Goal: Task Accomplishment & Management: Manage account settings

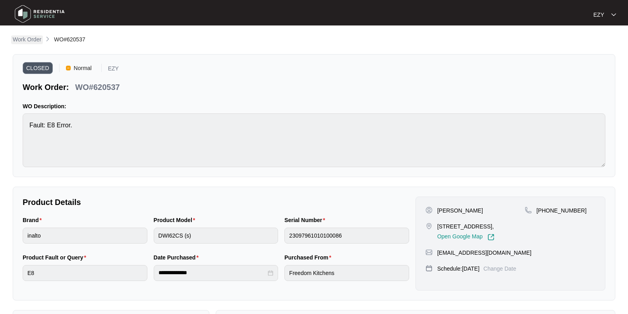
click at [27, 39] on p "Work Order" at bounding box center [27, 39] width 29 height 8
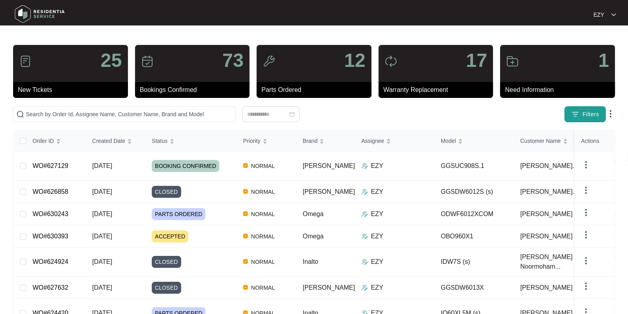
click at [603, 110] on button "Filters" at bounding box center [585, 114] width 41 height 16
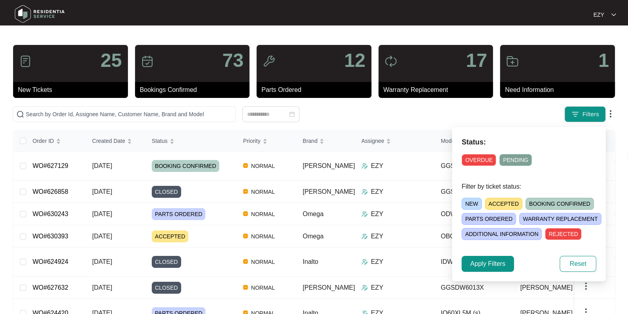
click at [512, 198] on span "ACCEPTED" at bounding box center [503, 204] width 37 height 12
click at [491, 262] on span "Apply Filters" at bounding box center [488, 264] width 35 height 10
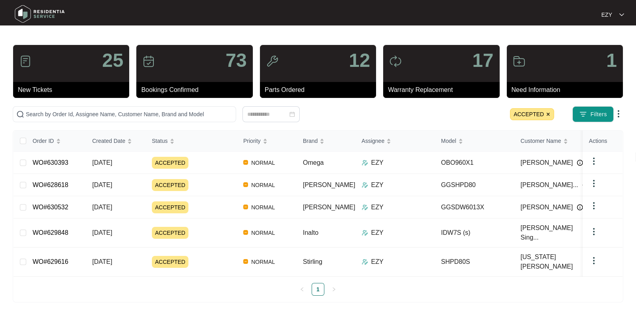
click at [219, 256] on div "ACCEPTED" at bounding box center [194, 262] width 85 height 12
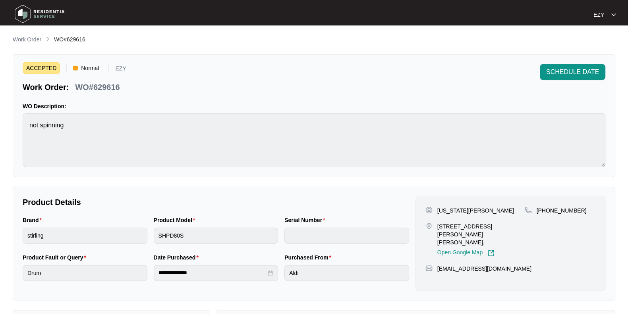
click at [107, 87] on p "WO#629616" at bounding box center [97, 86] width 45 height 11
copy p "629616"
click at [45, 42] on li at bounding box center [48, 40] width 6 height 10
click at [43, 42] on link "Work Order" at bounding box center [27, 39] width 32 height 9
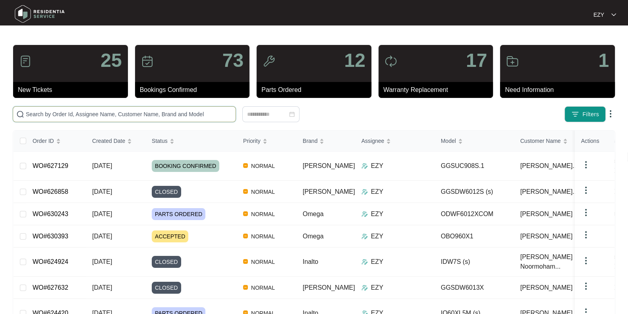
click at [145, 116] on input "text" at bounding box center [129, 114] width 207 height 9
paste input "629616"
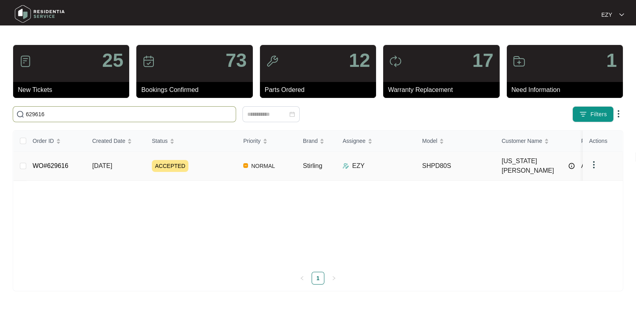
type input "629616"
click at [87, 160] on td "[DATE]" at bounding box center [116, 165] width 60 height 29
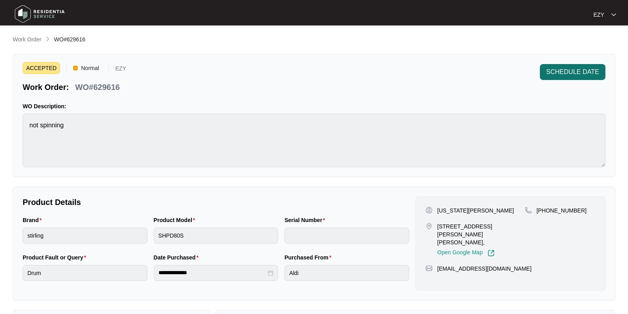
click at [587, 74] on span "SCHEDULE DATE" at bounding box center [572, 72] width 53 height 10
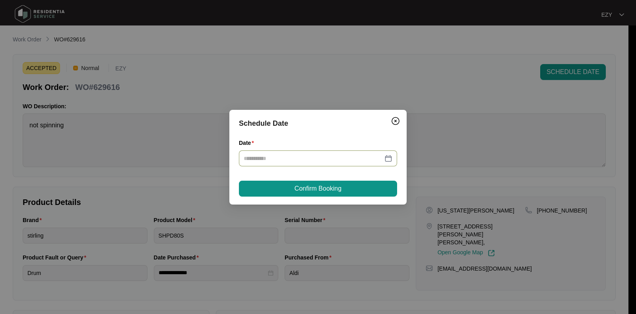
click at [318, 159] on input "Date" at bounding box center [313, 158] width 139 height 9
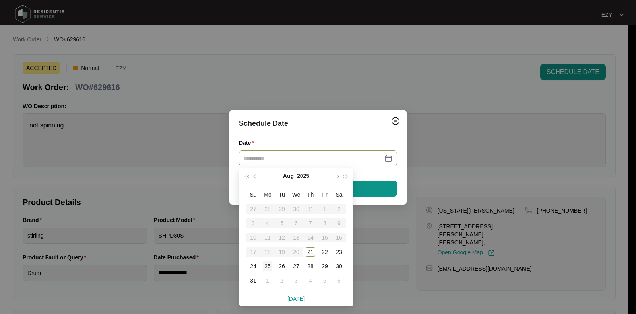
type input "**********"
click at [265, 264] on div "25" at bounding box center [268, 266] width 10 height 10
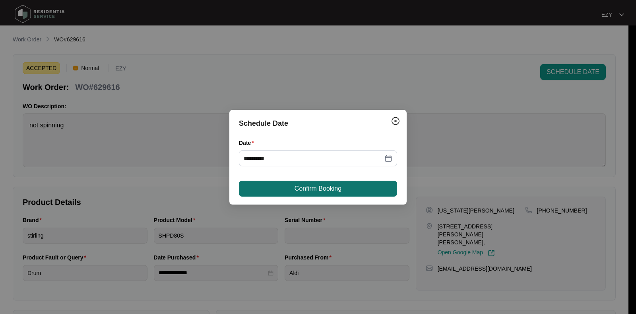
click at [349, 186] on button "Confirm Booking" at bounding box center [318, 188] width 158 height 16
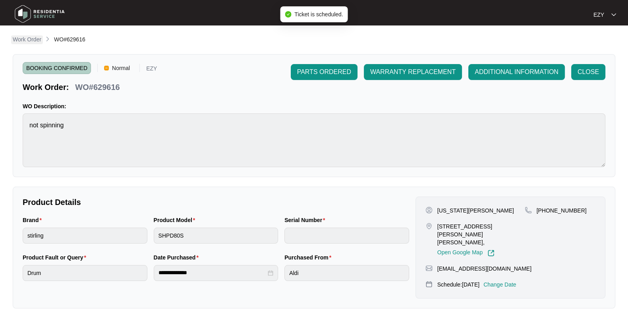
click at [31, 37] on p "Work Order" at bounding box center [27, 39] width 29 height 8
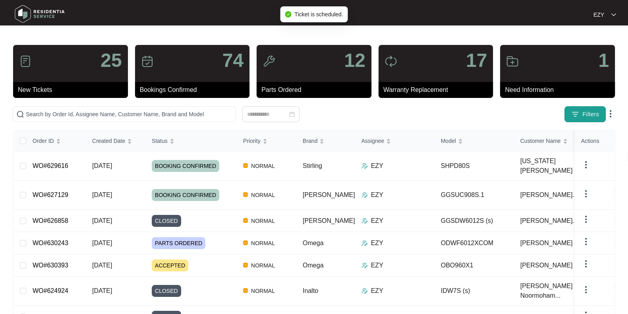
click at [597, 113] on span "Filters" at bounding box center [591, 114] width 17 height 8
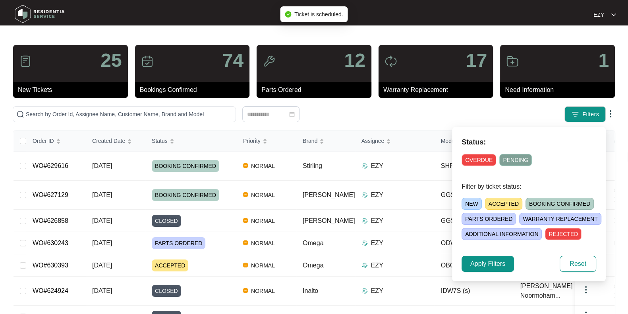
click at [506, 200] on span "ACCEPTED" at bounding box center [503, 204] width 37 height 12
click at [489, 263] on span "Apply Filters" at bounding box center [488, 264] width 35 height 10
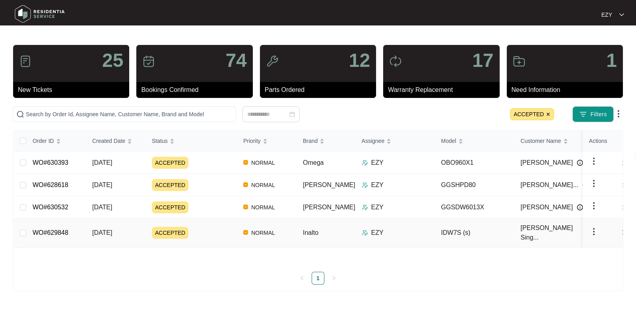
click at [206, 229] on div "ACCEPTED" at bounding box center [194, 233] width 85 height 12
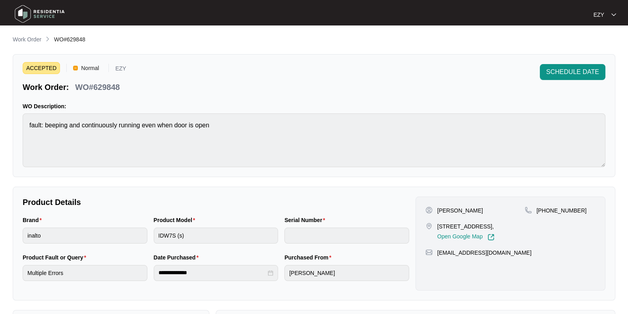
click at [111, 88] on p "WO#629848" at bounding box center [97, 86] width 45 height 11
copy p "629848"
click at [566, 67] on span "SCHEDULE DATE" at bounding box center [572, 72] width 53 height 10
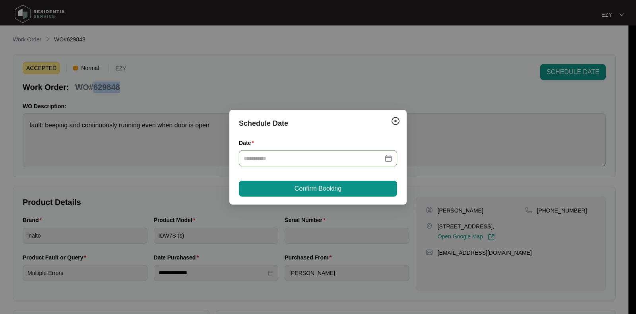
click at [329, 157] on input "Date" at bounding box center [313, 158] width 139 height 9
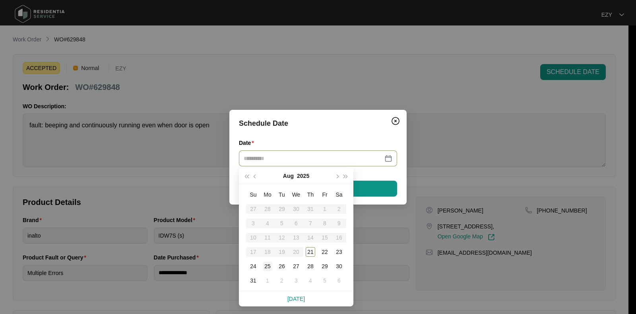
type input "**********"
click at [269, 265] on div "25" at bounding box center [268, 266] width 10 height 10
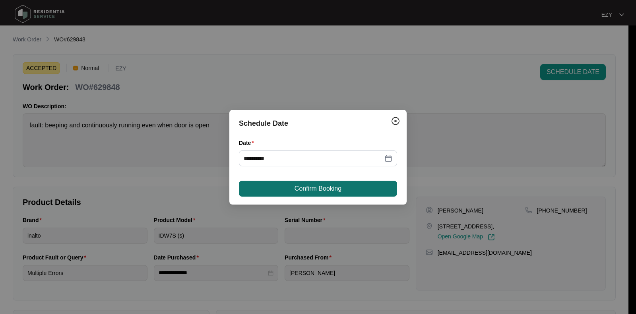
click at [331, 183] on button "Confirm Booking" at bounding box center [318, 188] width 158 height 16
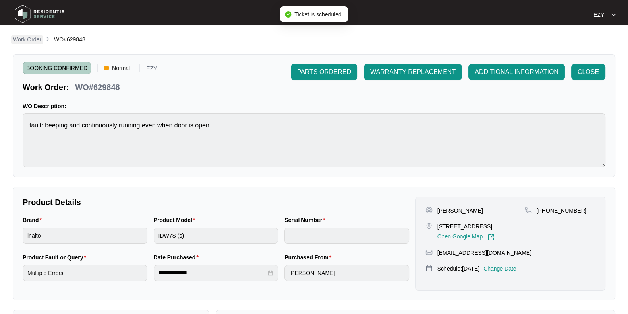
click at [30, 37] on p "Work Order" at bounding box center [27, 39] width 29 height 8
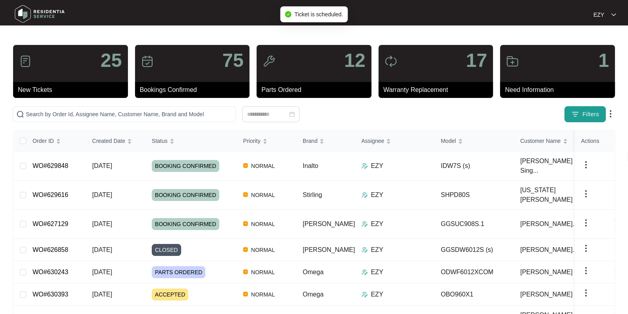
click at [584, 112] on span "Filters" at bounding box center [591, 114] width 17 height 8
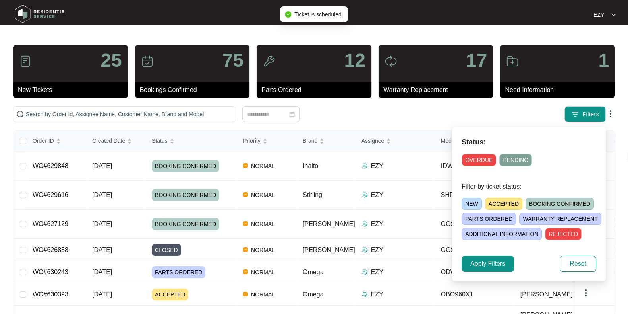
click at [502, 198] on span "ACCEPTED" at bounding box center [503, 204] width 37 height 12
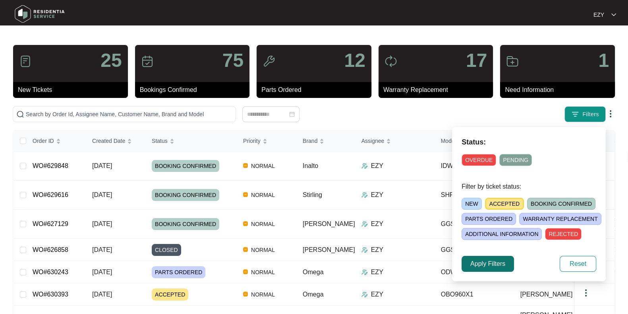
click at [481, 263] on span "Apply Filters" at bounding box center [488, 264] width 35 height 10
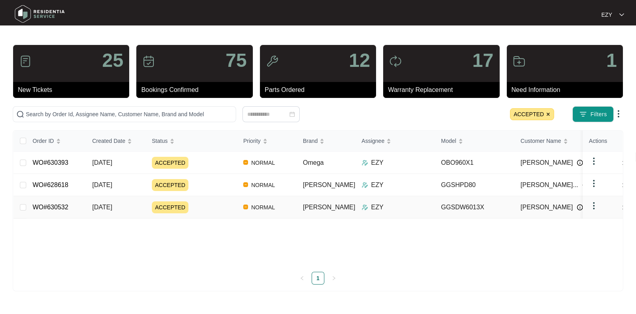
click at [206, 207] on div "ACCEPTED" at bounding box center [194, 207] width 85 height 12
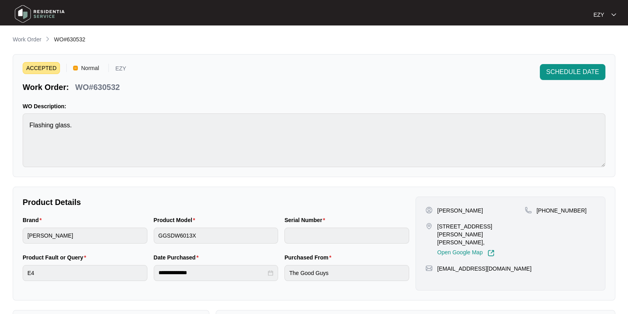
click at [102, 84] on p "WO#630532" at bounding box center [97, 86] width 45 height 11
click at [580, 73] on span "SCHEDULE DATE" at bounding box center [572, 72] width 53 height 10
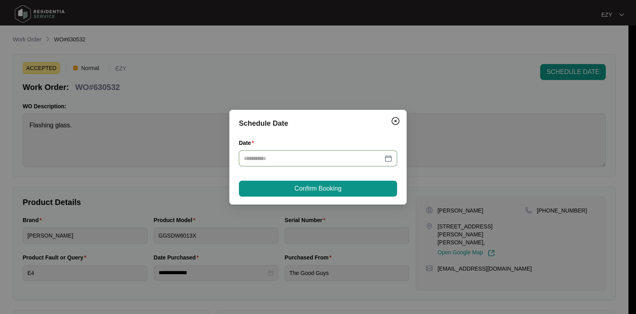
click at [338, 155] on input "Date" at bounding box center [313, 158] width 139 height 9
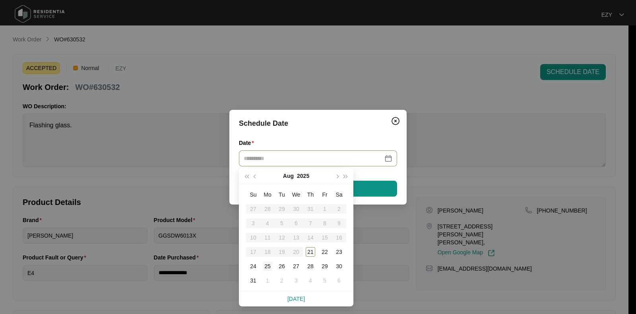
type input "**********"
click at [265, 263] on div "25" at bounding box center [268, 266] width 10 height 10
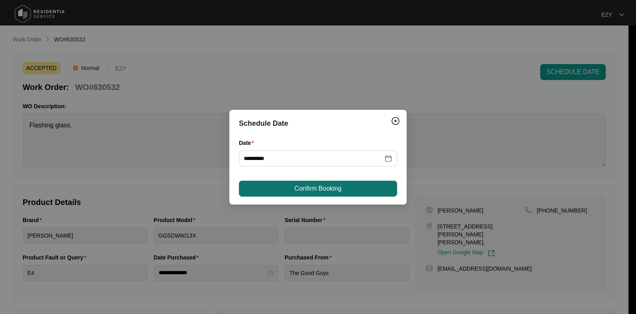
click at [306, 184] on span "Confirm Booking" at bounding box center [317, 189] width 47 height 10
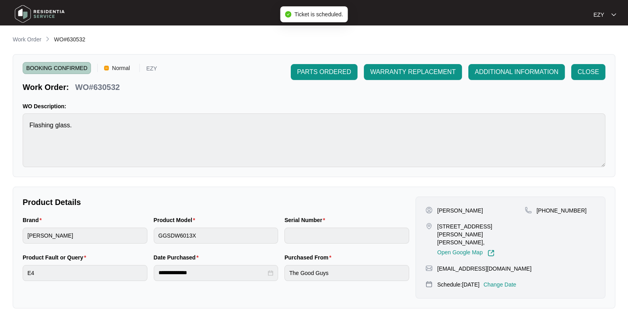
click at [41, 27] on div at bounding box center [85, 14] width 153 height 25
click at [34, 36] on p "Work Order" at bounding box center [27, 39] width 29 height 8
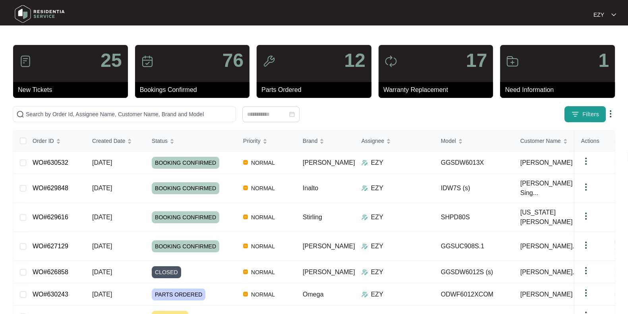
click at [591, 120] on button "Filters" at bounding box center [585, 114] width 41 height 16
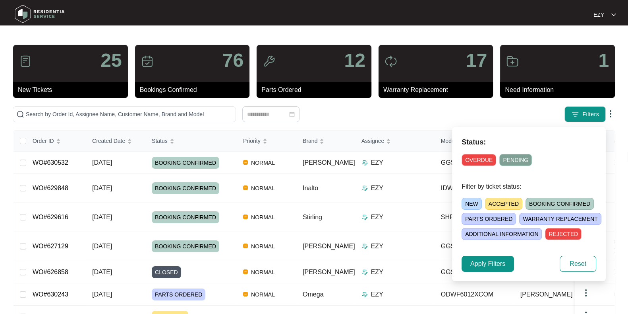
click at [505, 197] on div "NEW ACCEPTED BOOKING CONFIRMED [PERSON_NAME] ORDERED [PERSON_NAME] REPLACEMENT …" at bounding box center [539, 216] width 154 height 45
click at [494, 198] on span "ACCEPTED" at bounding box center [503, 204] width 37 height 12
click at [489, 263] on span "Apply Filters" at bounding box center [488, 264] width 35 height 10
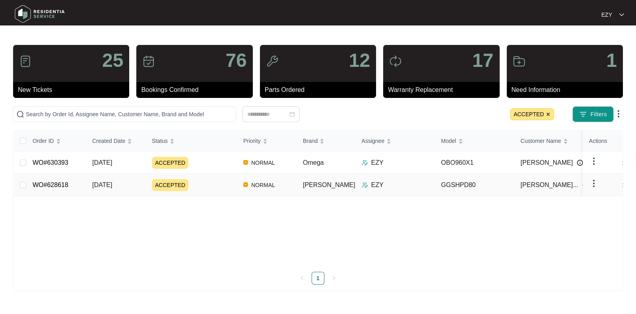
click at [198, 188] on div "ACCEPTED" at bounding box center [194, 185] width 85 height 12
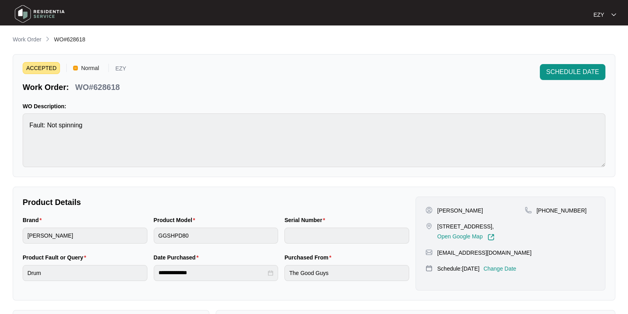
click at [99, 86] on p "WO#628618" at bounding box center [97, 86] width 45 height 11
copy p "628618"
click at [560, 68] on span "SCHEDULE DATE" at bounding box center [572, 72] width 53 height 10
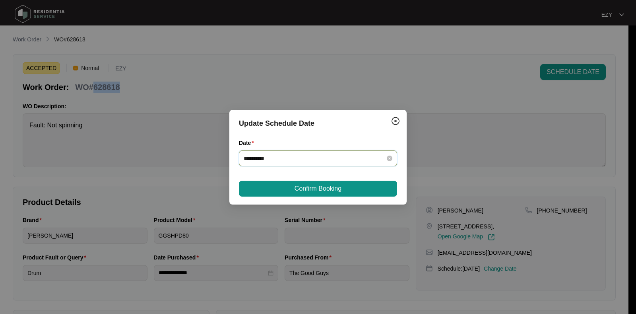
click at [316, 159] on input "**********" at bounding box center [313, 158] width 139 height 9
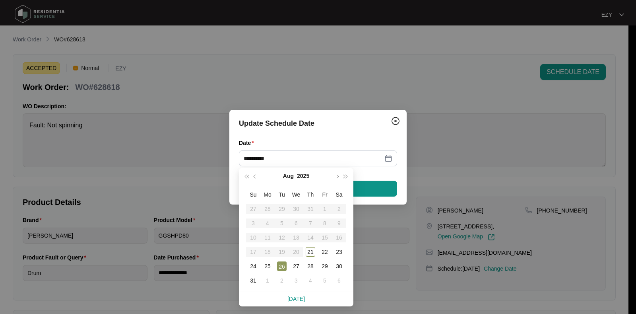
click at [349, 138] on div "Date" at bounding box center [318, 144] width 158 height 12
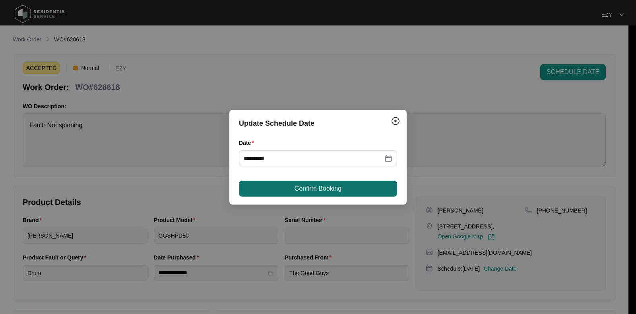
click at [362, 188] on button "Confirm Booking" at bounding box center [318, 188] width 158 height 16
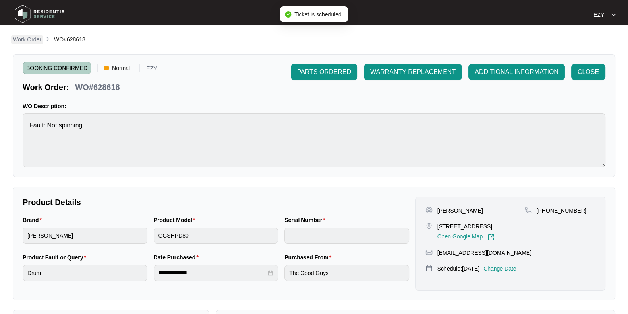
click at [23, 41] on p "Work Order" at bounding box center [27, 39] width 29 height 8
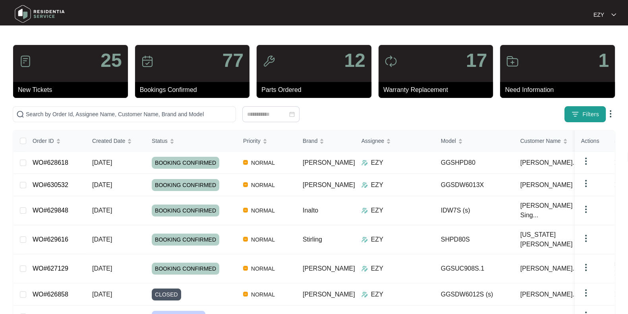
click at [586, 110] on span "Filters" at bounding box center [591, 114] width 17 height 8
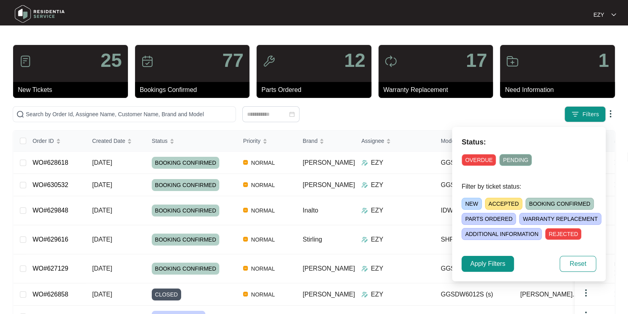
click at [492, 199] on span "ACCEPTED" at bounding box center [503, 204] width 37 height 12
click at [482, 252] on div "Status: OVERDUE PENDING Filter by ticket status: NEW ACCEPTED BOOKING CONFIRMED…" at bounding box center [529, 204] width 154 height 154
click at [485, 260] on span "Apply Filters" at bounding box center [488, 264] width 35 height 10
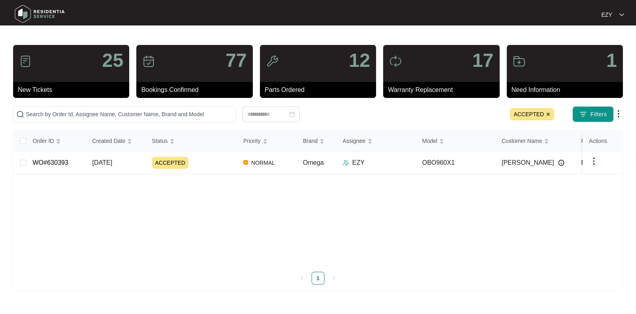
click at [211, 169] on td "ACCEPTED" at bounding box center [190, 162] width 91 height 22
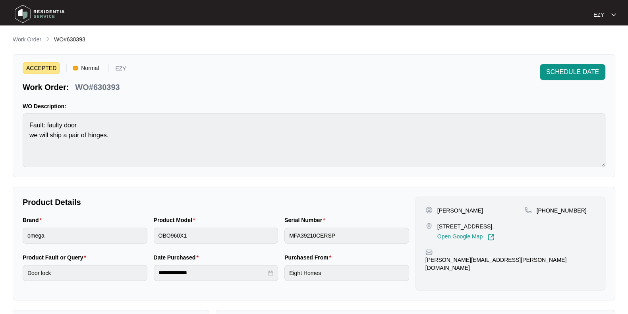
click at [107, 81] on div "WO#630393" at bounding box center [97, 86] width 51 height 14
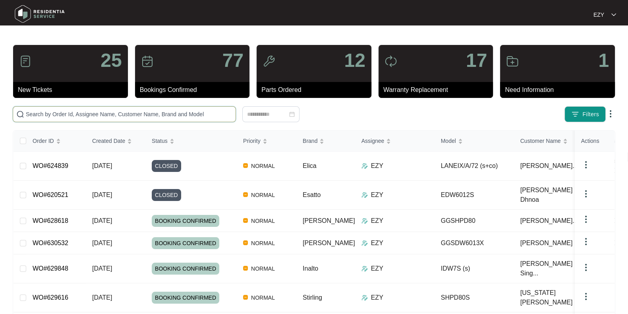
click at [126, 113] on input "text" at bounding box center [129, 114] width 207 height 9
paste input "628618"
type input "628618"
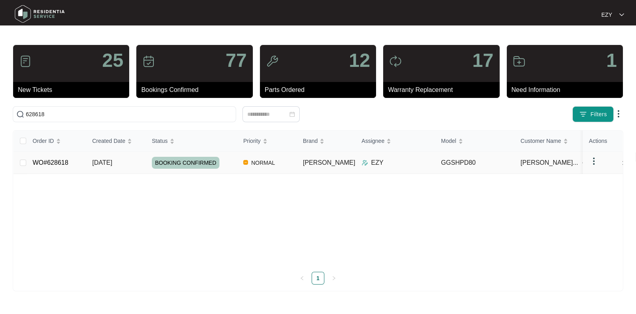
click at [133, 161] on td "[DATE]" at bounding box center [116, 162] width 60 height 22
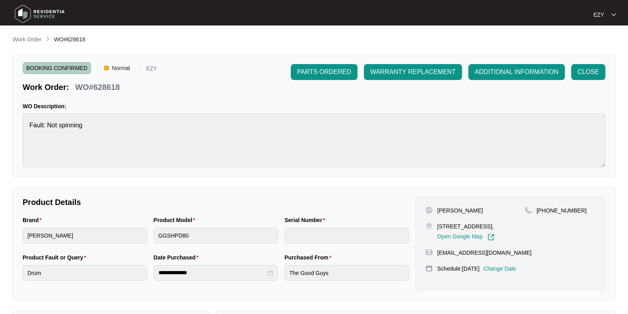
drag, startPoint x: 526, startPoint y: 252, endPoint x: 437, endPoint y: 252, distance: 88.6
click at [437, 252] on div "[EMAIL_ADDRESS][DOMAIN_NAME]" at bounding box center [511, 252] width 170 height 8
copy p "[EMAIL_ADDRESS][DOMAIN_NAME]"
